Goal: Task Accomplishment & Management: Manage account settings

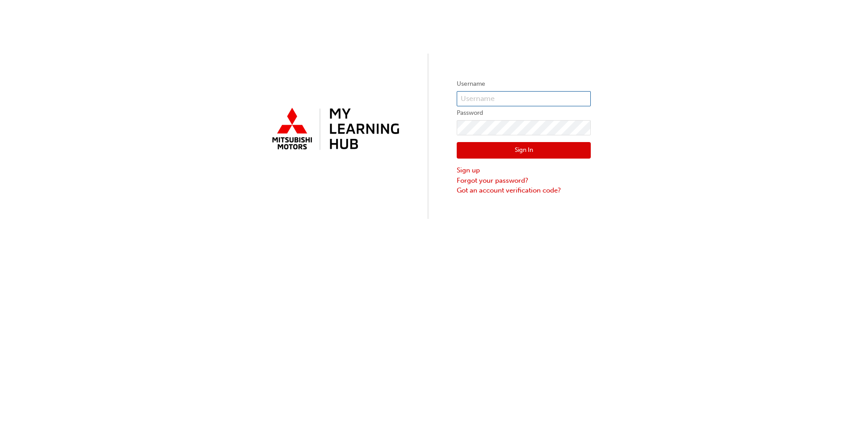
click at [445, 99] on input "text" at bounding box center [524, 98] width 134 height 15
click at [445, 97] on input "text" at bounding box center [524, 98] width 134 height 15
paste input "S488GSMITH"
type input "S488GSMITH"
click at [445, 153] on button "Sign In" at bounding box center [524, 150] width 134 height 17
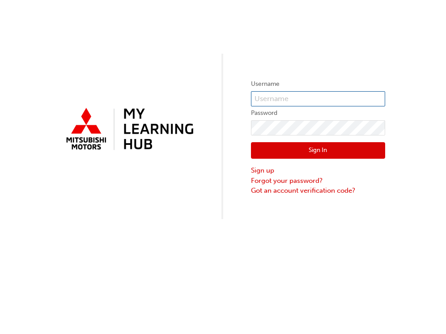
type input "S488GSMITH"
click at [308, 150] on button "Sign In" at bounding box center [318, 150] width 134 height 17
